Goal: Task Accomplishment & Management: Manage account settings

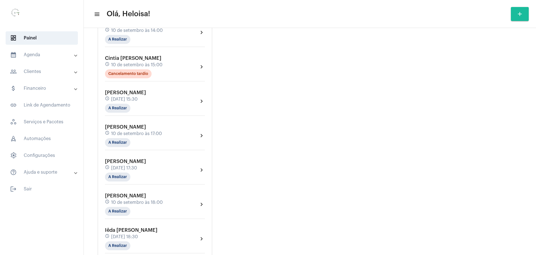
scroll to position [293, 0]
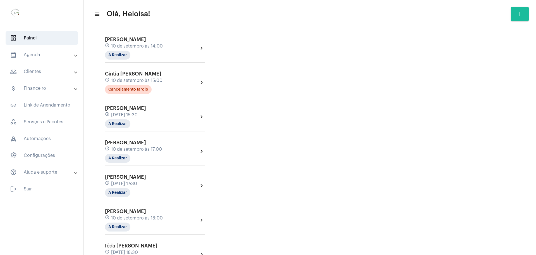
click at [283, 122] on div "Gráfico de agendamentos Não há agendamentos Concluído Concluído Cancelado Cance…" at bounding box center [283, 39] width 114 height 541
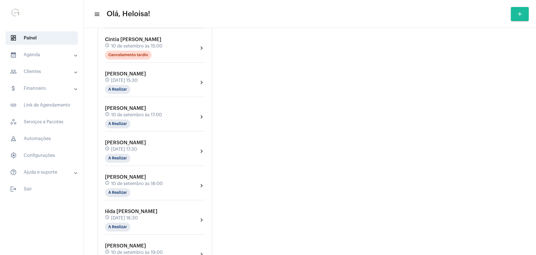
click at [43, 69] on mat-panel-title "people_outline Clientes" at bounding box center [42, 71] width 65 height 7
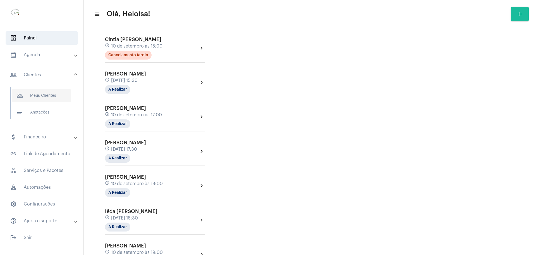
click at [43, 97] on span "people_outline Meus Clientes" at bounding box center [41, 95] width 59 height 13
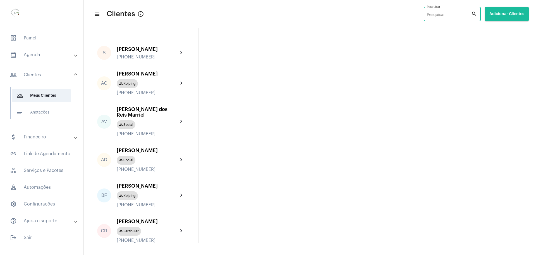
click at [448, 13] on input "Pesquisar" at bounding box center [449, 15] width 44 height 4
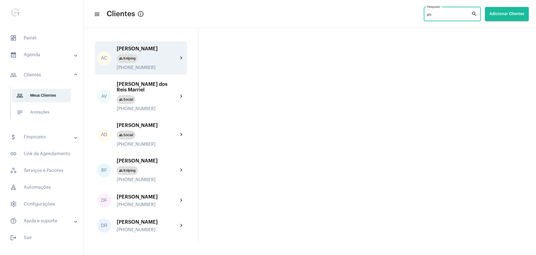
type input "an"
click at [145, 57] on div "group Kolping" at bounding box center [147, 58] width 61 height 9
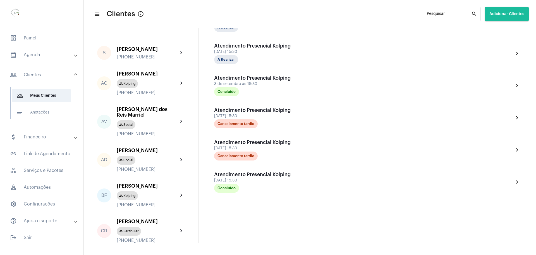
scroll to position [169, 0]
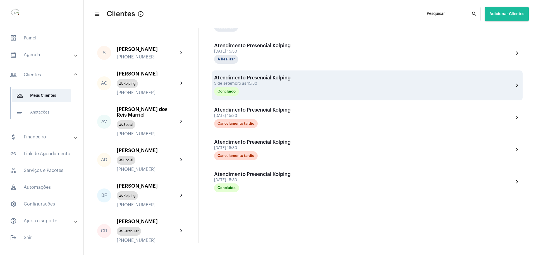
click at [234, 83] on div "3 de setembro às 15:30" at bounding box center [252, 84] width 77 height 4
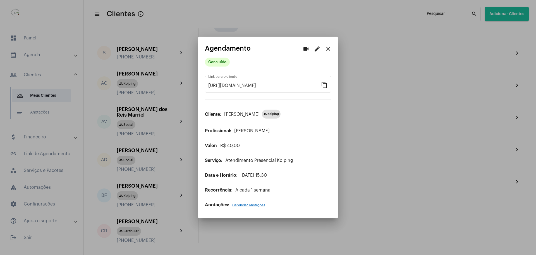
click at [251, 204] on span "Gerenciar Anotações" at bounding box center [248, 204] width 33 height 3
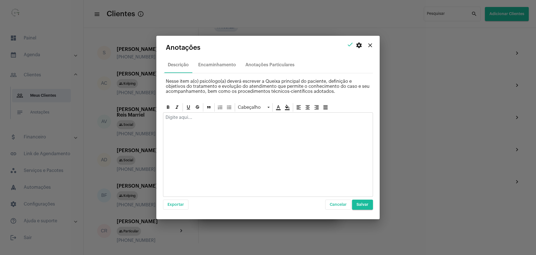
drag, startPoint x: 214, startPoint y: 113, endPoint x: 222, endPoint y: 120, distance: 10.5
click at [214, 113] on div at bounding box center [267, 119] width 209 height 12
click at [365, 205] on span "Salvar" at bounding box center [363, 204] width 12 height 4
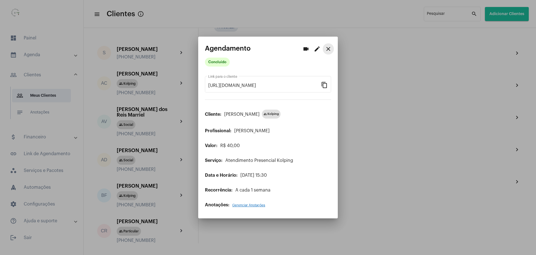
click at [333, 48] on button "close" at bounding box center [328, 48] width 11 height 11
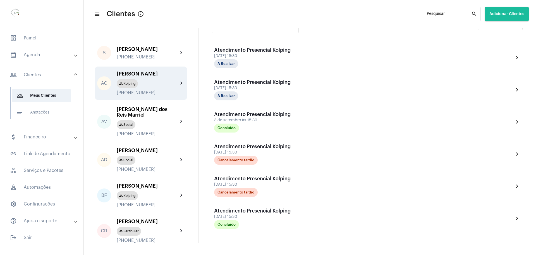
scroll to position [140, 0]
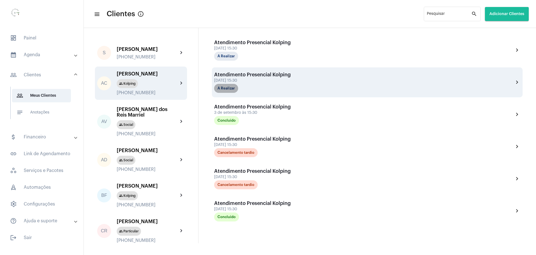
click at [230, 90] on mat-chip "A Realizar" at bounding box center [226, 88] width 24 height 9
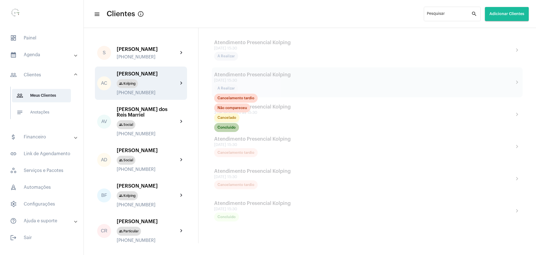
click at [228, 129] on mat-chip "Concluído" at bounding box center [226, 127] width 25 height 9
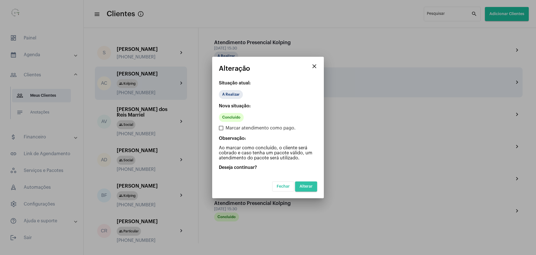
click at [315, 187] on button "Alterar" at bounding box center [306, 186] width 22 height 10
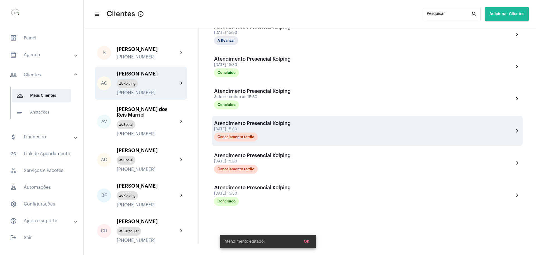
scroll to position [169, 0]
